Goal: Obtain resource: Obtain resource

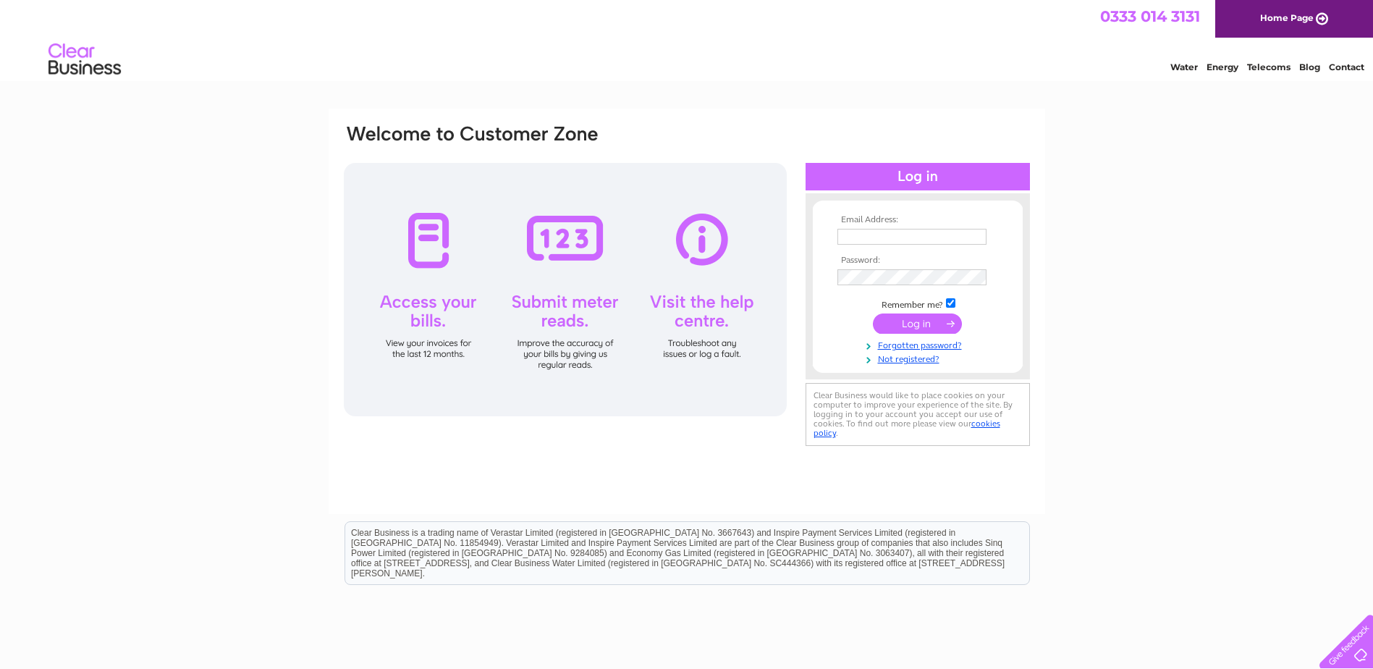
type input "j.dorey611@btinternet.com"
click at [900, 323] on input "submit" at bounding box center [917, 323] width 89 height 20
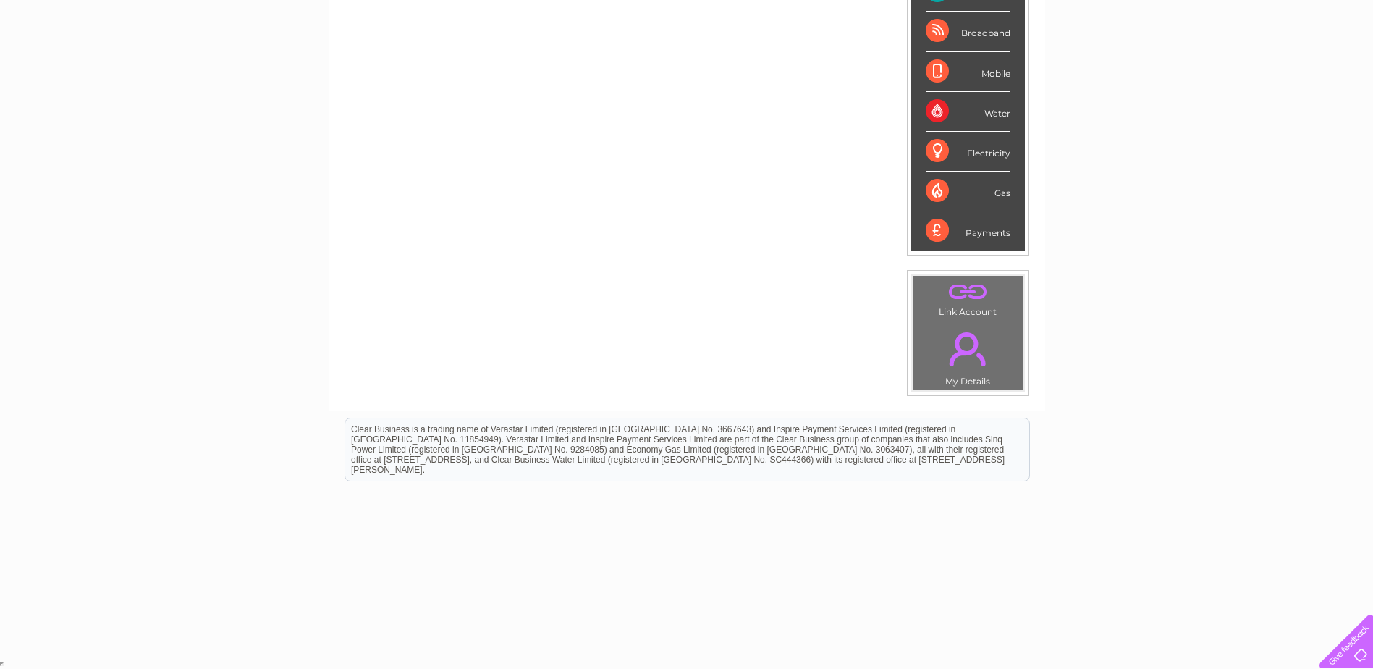
scroll to position [47, 0]
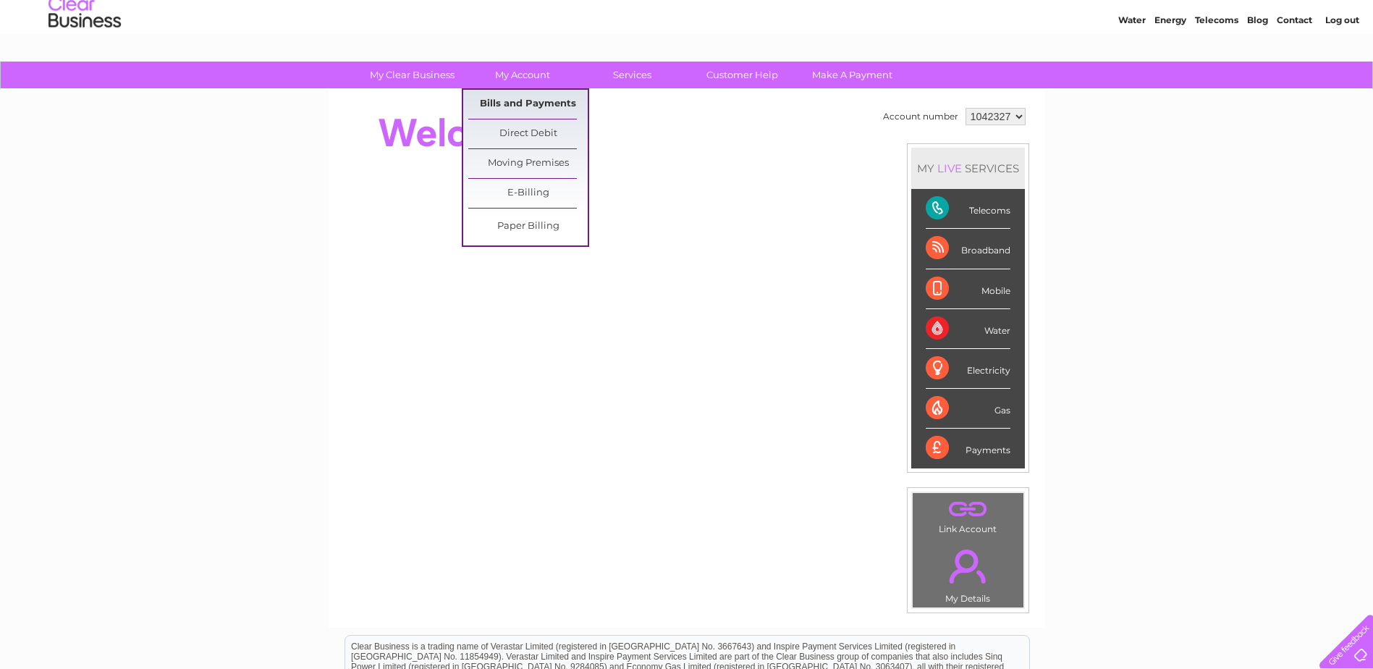
click at [517, 103] on link "Bills and Payments" at bounding box center [527, 104] width 119 height 29
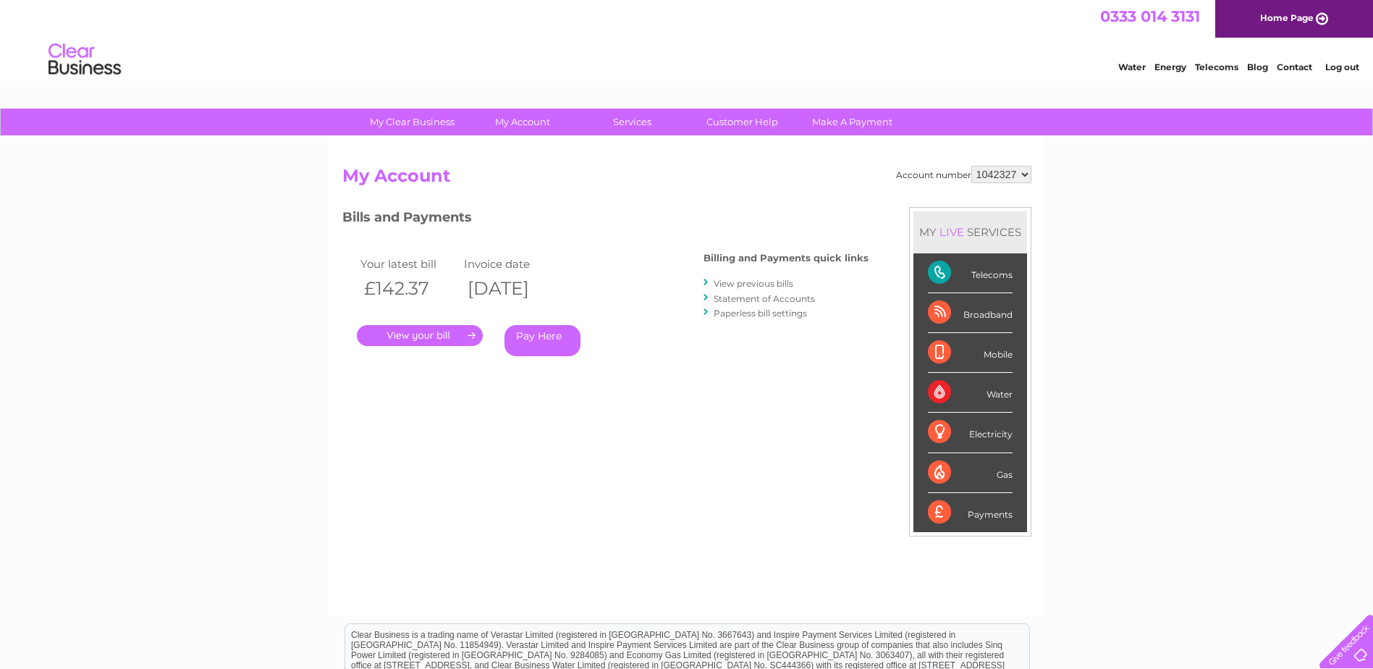
click at [752, 282] on link "View previous bills" at bounding box center [754, 283] width 80 height 11
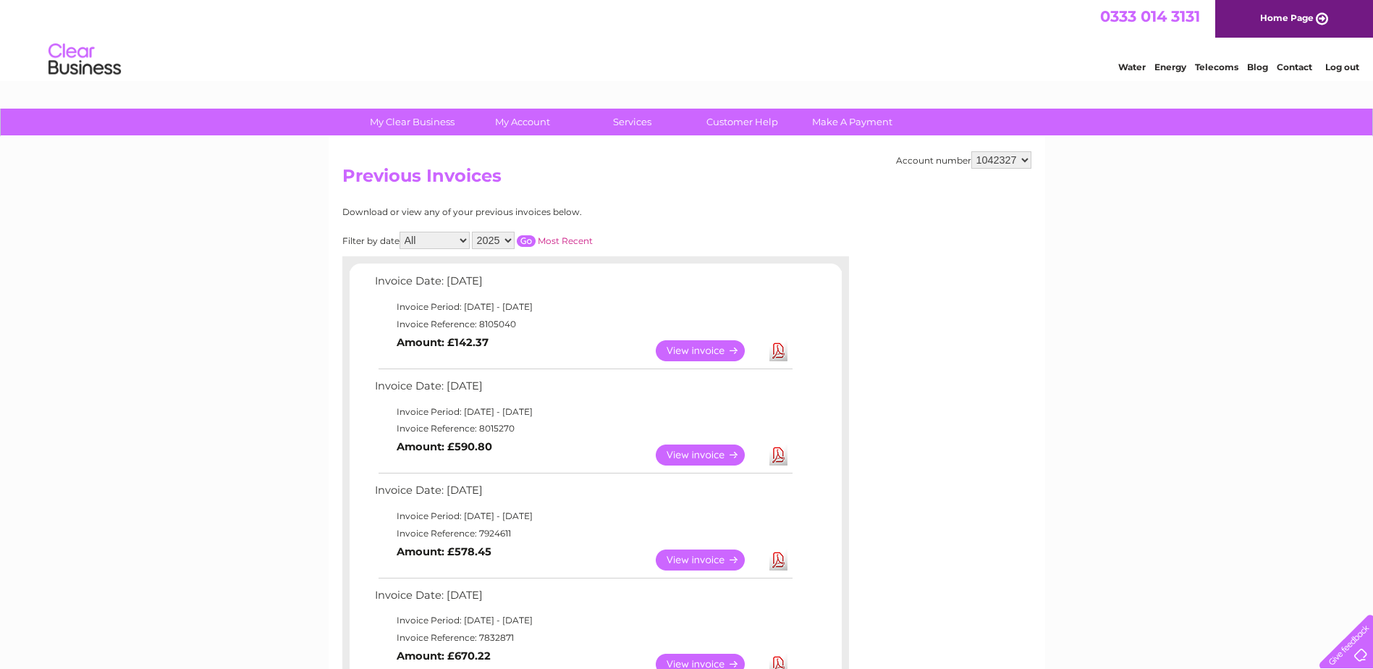
scroll to position [145, 0]
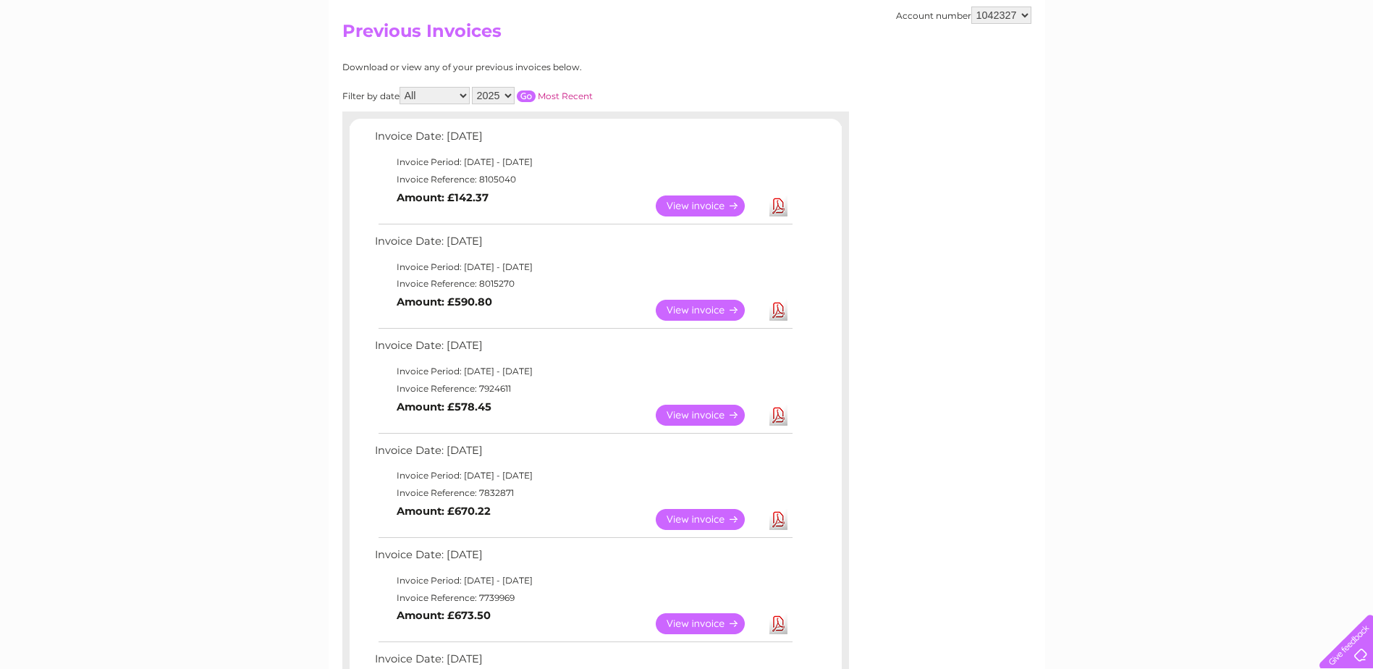
click at [712, 519] on link "View" at bounding box center [709, 519] width 106 height 21
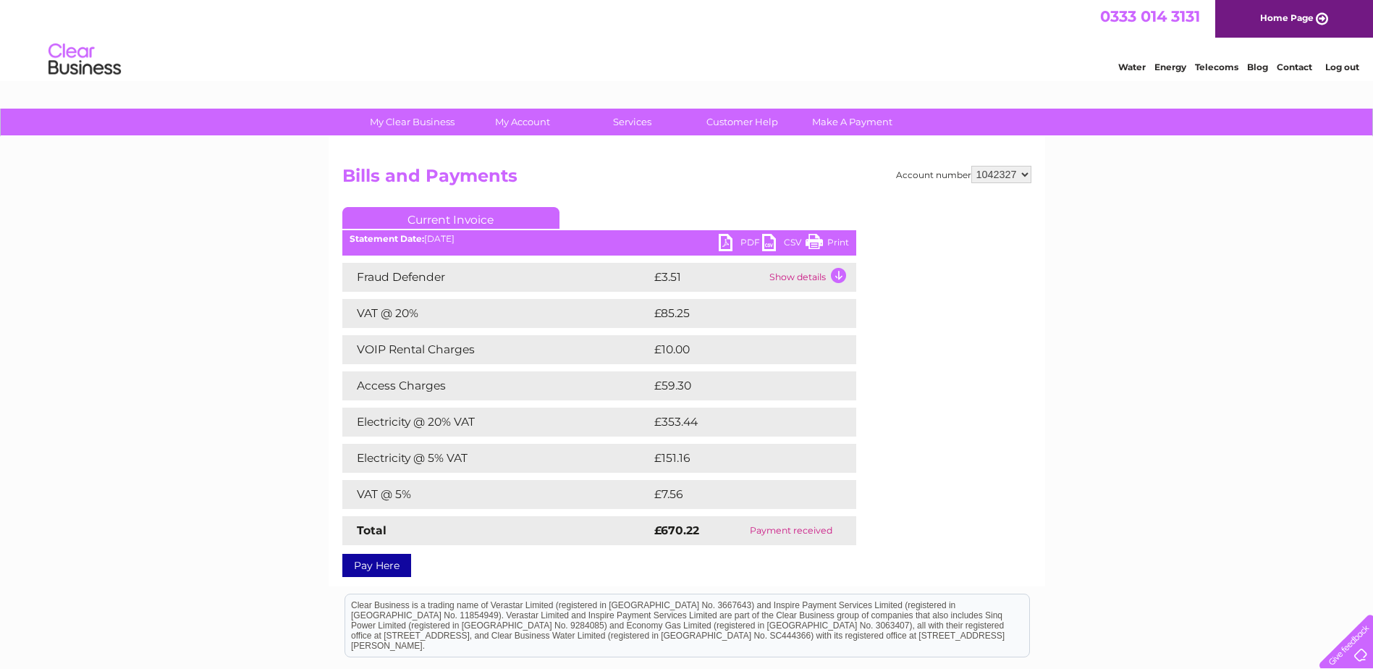
click at [724, 242] on link "PDF" at bounding box center [740, 244] width 43 height 21
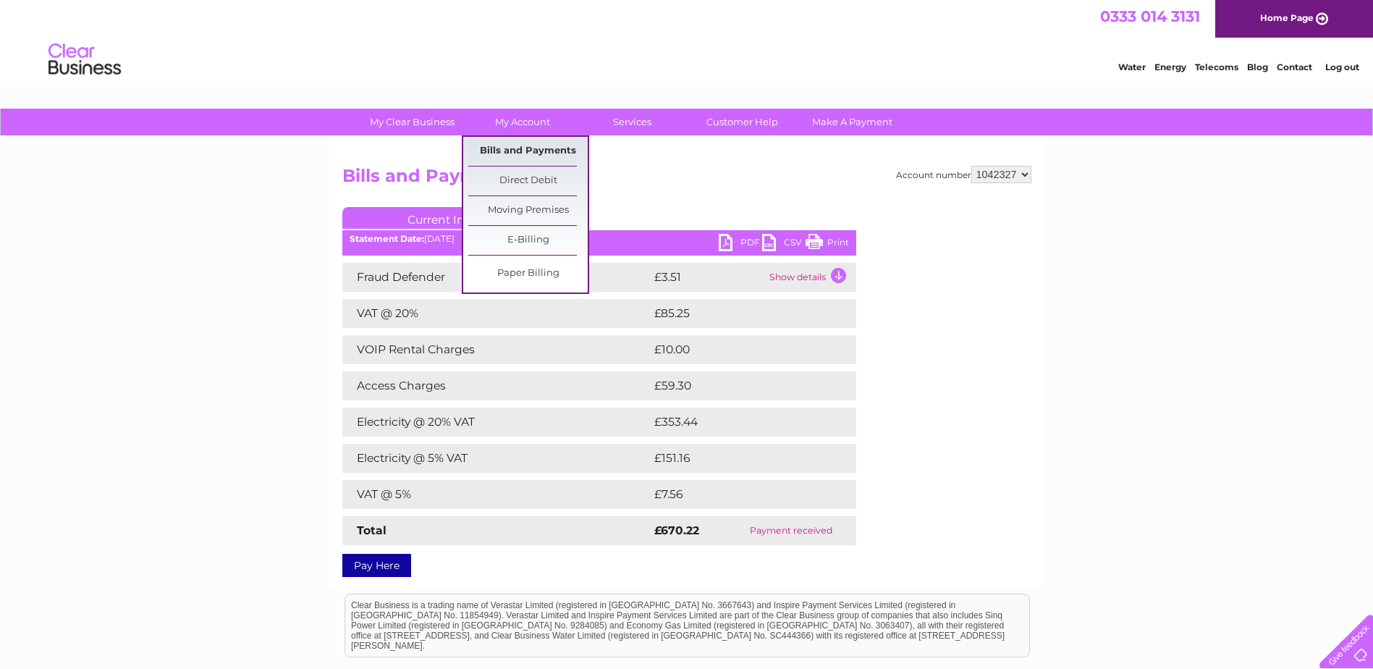
click at [514, 145] on link "Bills and Payments" at bounding box center [527, 151] width 119 height 29
click at [515, 151] on link "Bills and Payments" at bounding box center [527, 151] width 119 height 29
click at [515, 152] on link "Bills and Payments" at bounding box center [527, 151] width 119 height 29
click at [524, 146] on link "Bills and Payments" at bounding box center [527, 151] width 119 height 29
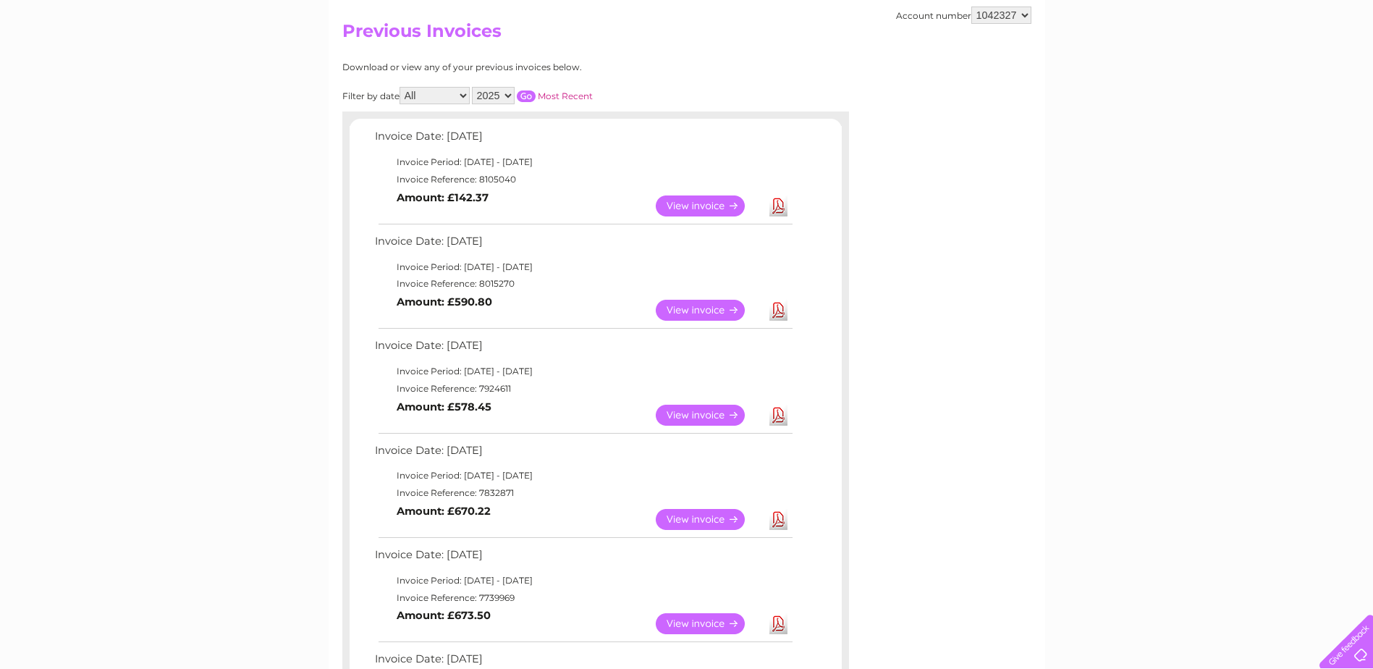
click at [779, 522] on link "Download" at bounding box center [778, 519] width 18 height 21
click at [777, 519] on link "Download" at bounding box center [778, 519] width 18 height 21
click at [718, 411] on link "View" at bounding box center [709, 415] width 106 height 21
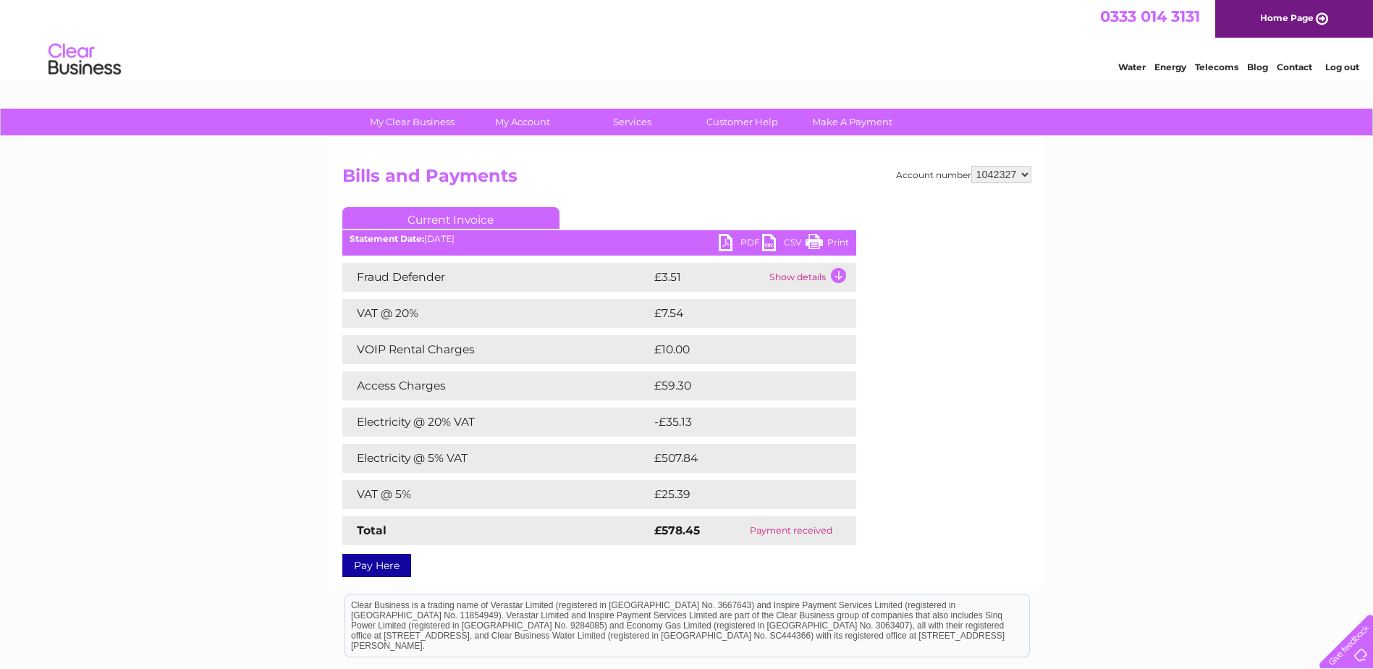
click at [726, 241] on link "PDF" at bounding box center [740, 244] width 43 height 21
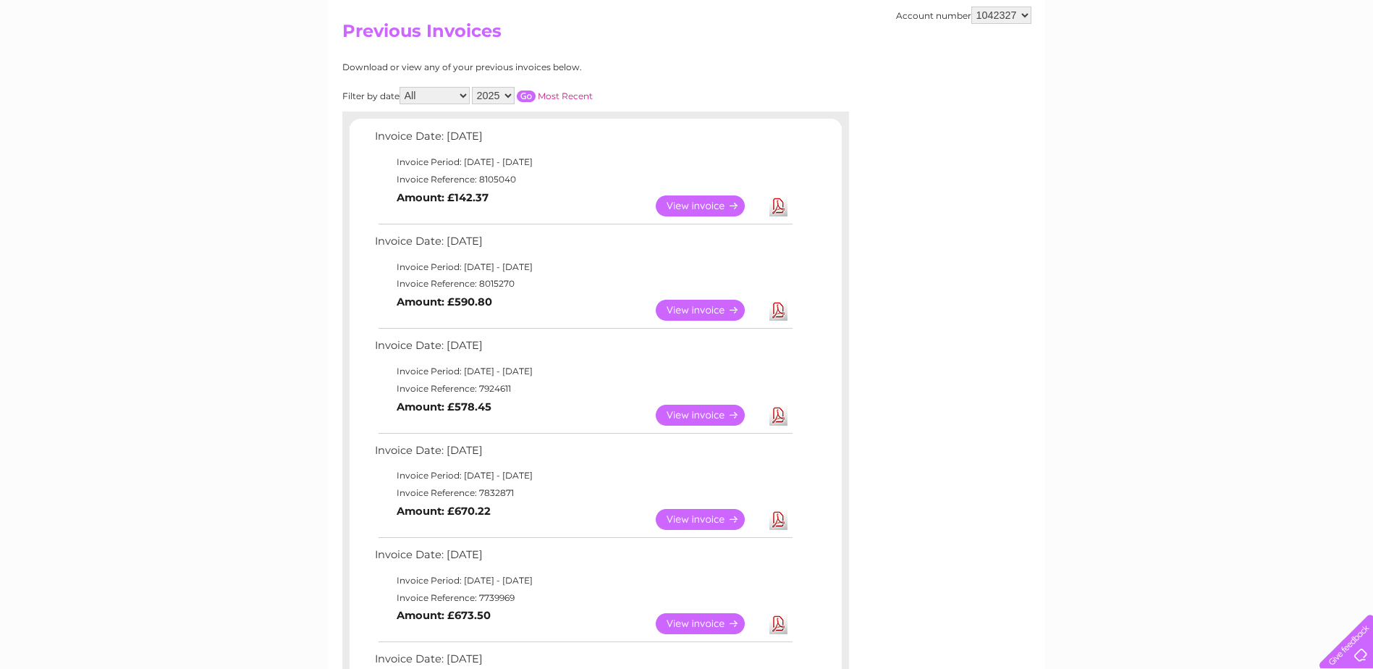
click at [718, 311] on link "View" at bounding box center [709, 310] width 106 height 21
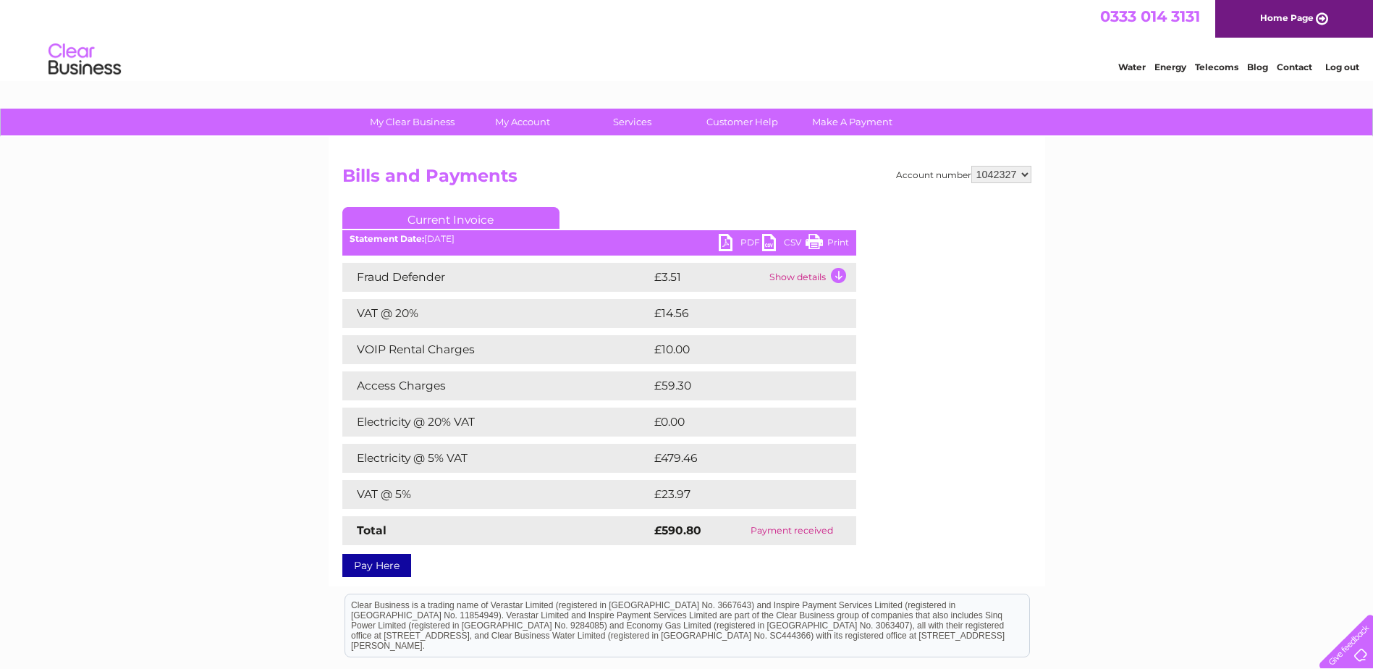
click at [726, 242] on link "PDF" at bounding box center [740, 244] width 43 height 21
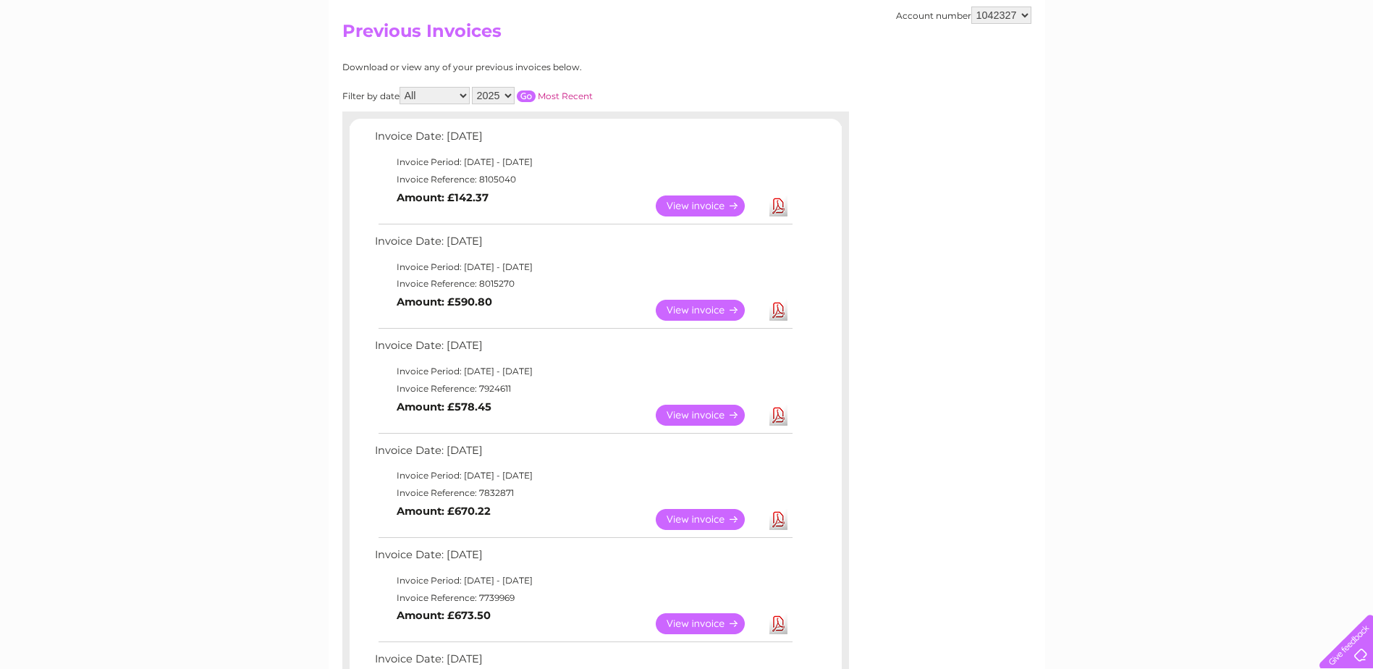
click at [685, 208] on link "View" at bounding box center [709, 205] width 106 height 21
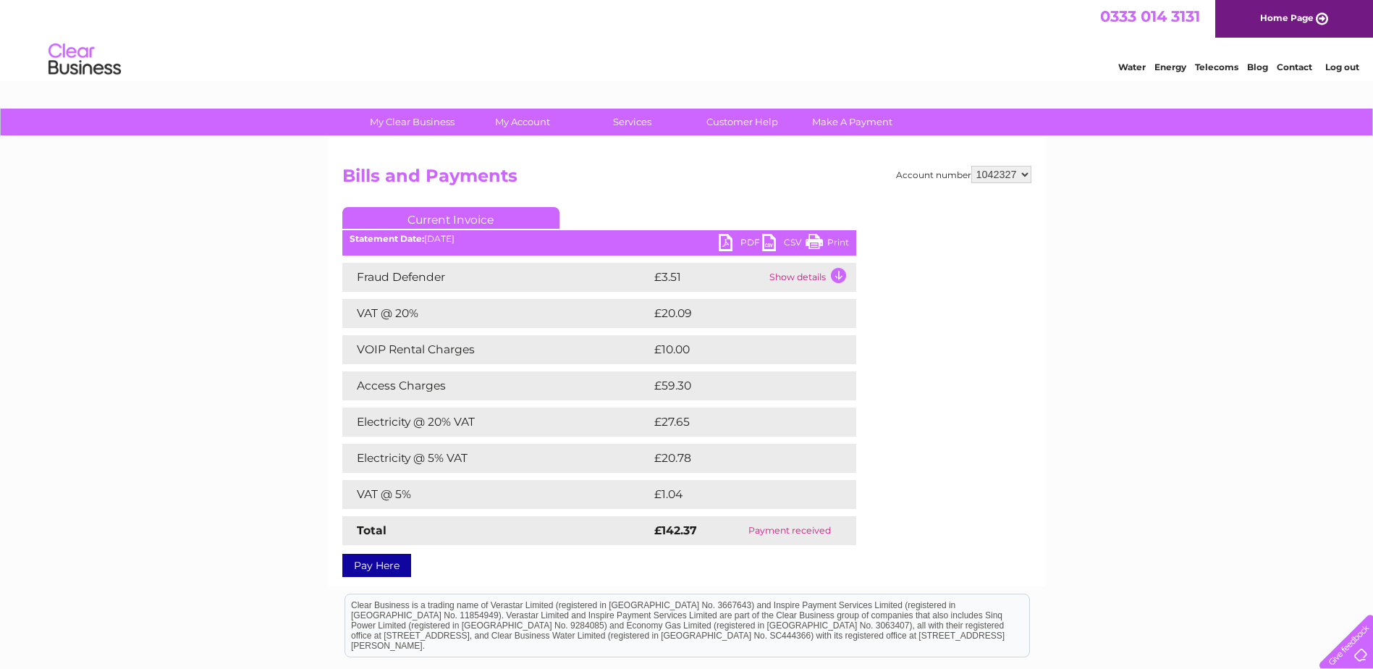
click at [721, 246] on link "PDF" at bounding box center [740, 244] width 43 height 21
